Goal: Check status: Check status

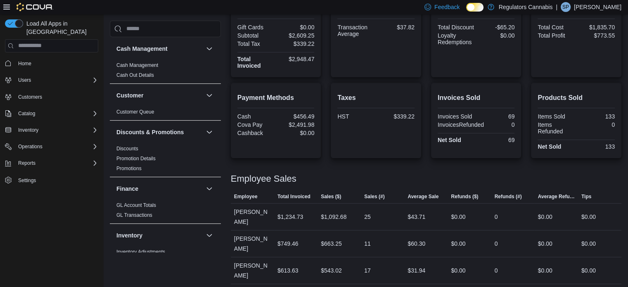
scroll to position [338, 0]
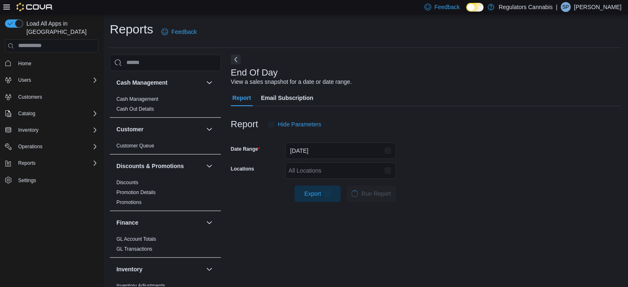
scroll to position [5, 0]
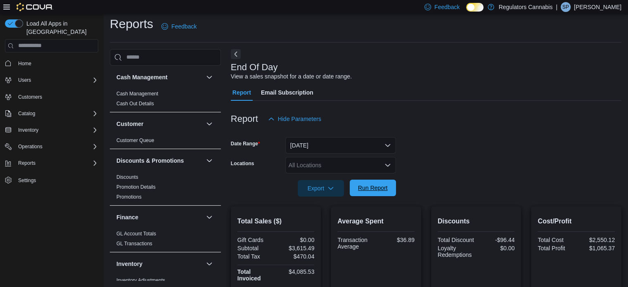
click at [361, 188] on span "Run Report" at bounding box center [373, 188] width 30 height 8
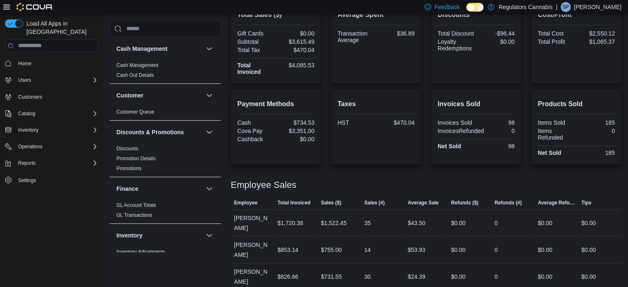
scroll to position [94, 0]
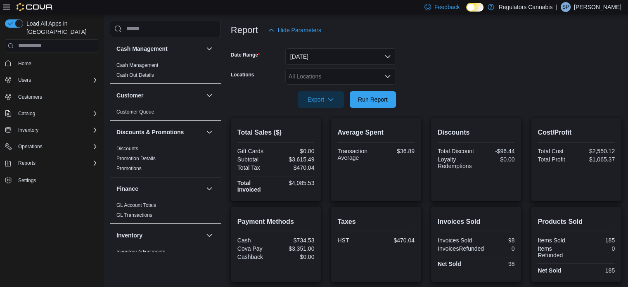
click at [377, 109] on div at bounding box center [426, 113] width 390 height 10
click at [380, 101] on span "Run Report" at bounding box center [373, 99] width 30 height 8
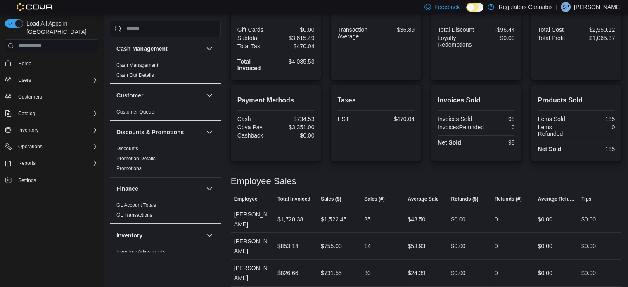
scroll to position [53, 0]
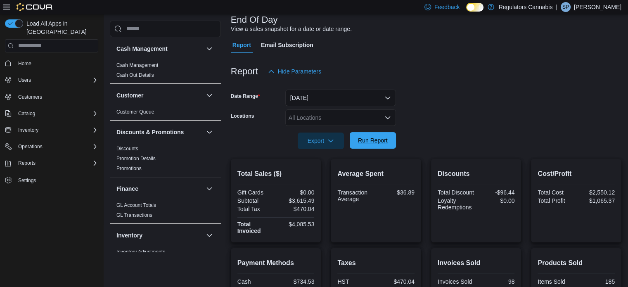
click at [367, 144] on span "Run Report" at bounding box center [372, 140] width 36 height 17
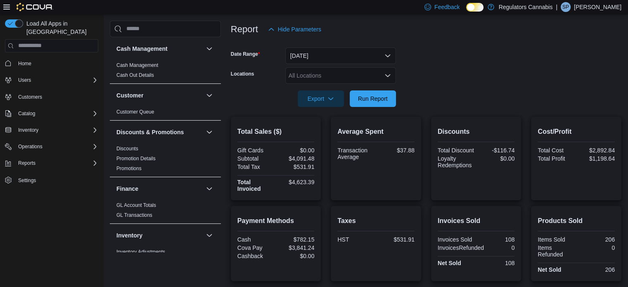
scroll to position [80, 0]
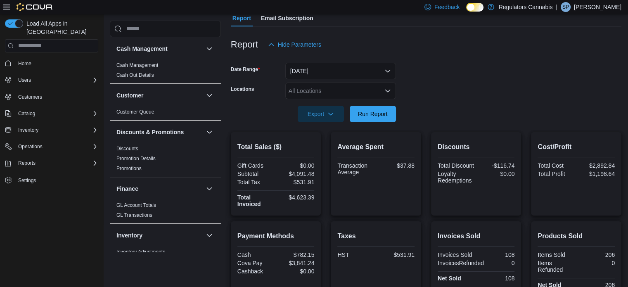
click at [484, 101] on div at bounding box center [426, 102] width 390 height 7
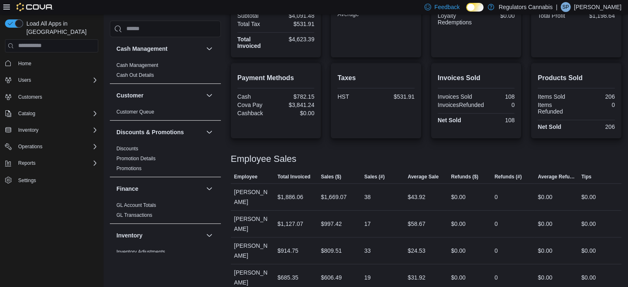
scroll to position [245, 0]
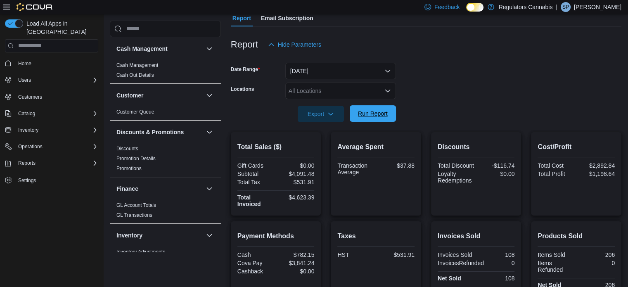
click at [361, 118] on span "Run Report" at bounding box center [372, 113] width 36 height 17
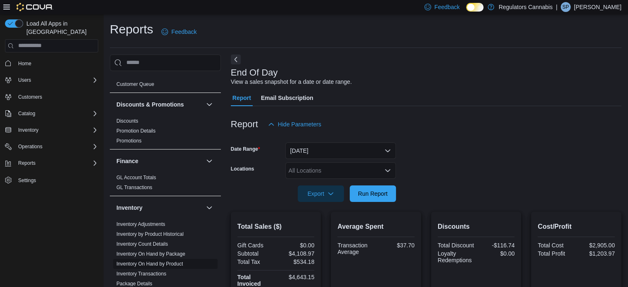
scroll to position [124, 0]
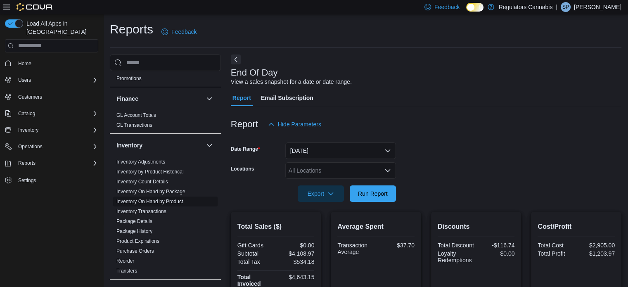
click at [167, 202] on link "Inventory On Hand by Product" at bounding box center [149, 201] width 66 height 6
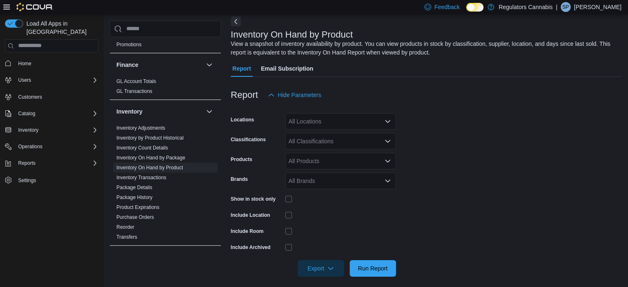
scroll to position [44, 0]
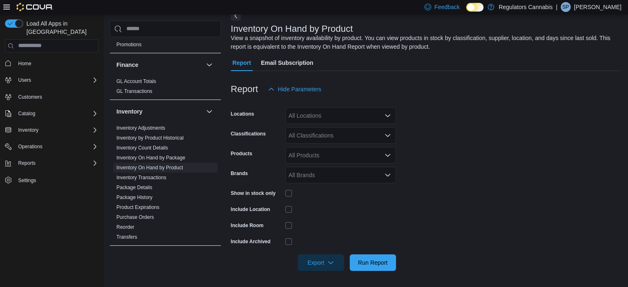
click at [319, 115] on div "All Locations" at bounding box center [340, 115] width 111 height 17
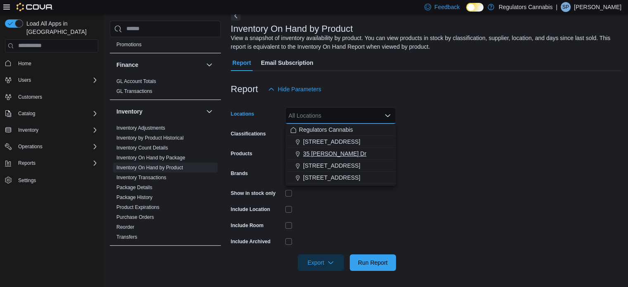
click at [321, 152] on span "35 [PERSON_NAME] Dr" at bounding box center [334, 153] width 63 height 8
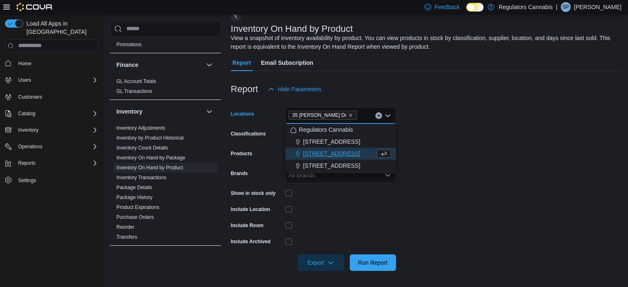
click at [511, 151] on form "Locations [STREET_ADDRESS][PERSON_NAME] Selected. 35 [PERSON_NAME] Dr. Press Ba…" at bounding box center [426, 183] width 390 height 173
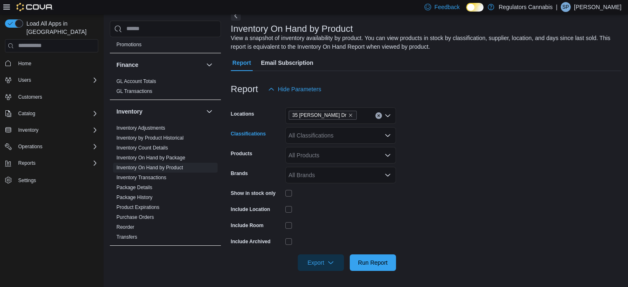
click at [375, 137] on div "All Classifications" at bounding box center [340, 135] width 111 height 17
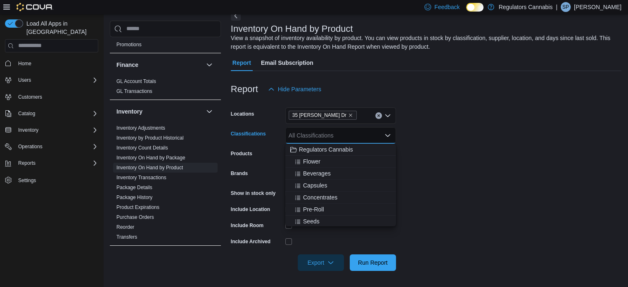
scroll to position [41, 0]
click at [305, 168] on span "Pre-Roll" at bounding box center [313, 168] width 21 height 8
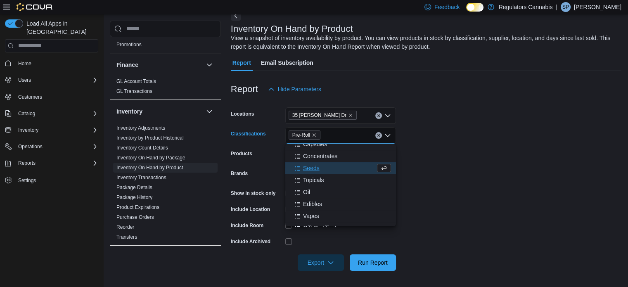
click at [505, 197] on form "Locations [STREET_ADDRESS][PERSON_NAME] Classifications Pre-Roll Combo box. Sel…" at bounding box center [426, 183] width 390 height 173
